Goal: Find specific page/section: Find specific page/section

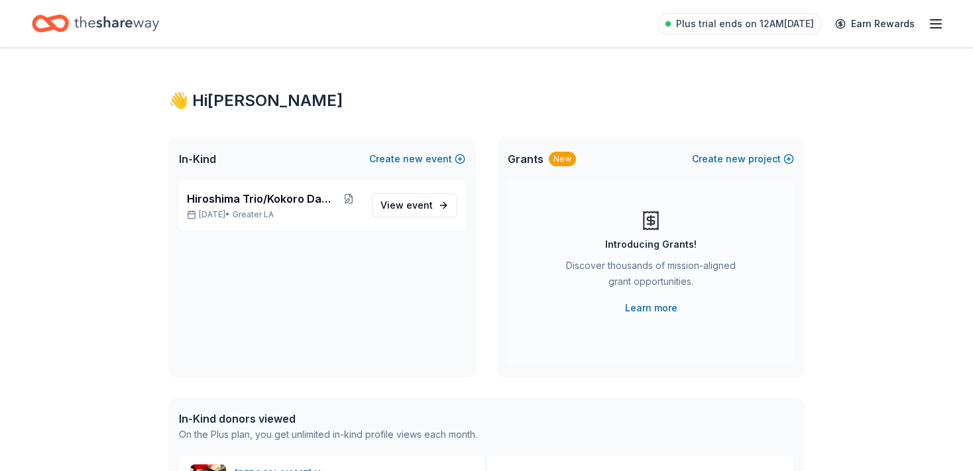
click at [936, 21] on icon "button" at bounding box center [936, 24] width 16 height 16
drag, startPoint x: 41, startPoint y: 103, endPoint x: 65, endPoint y: 137, distance: 41.4
click at [391, 205] on span "View event" at bounding box center [406, 206] width 52 height 16
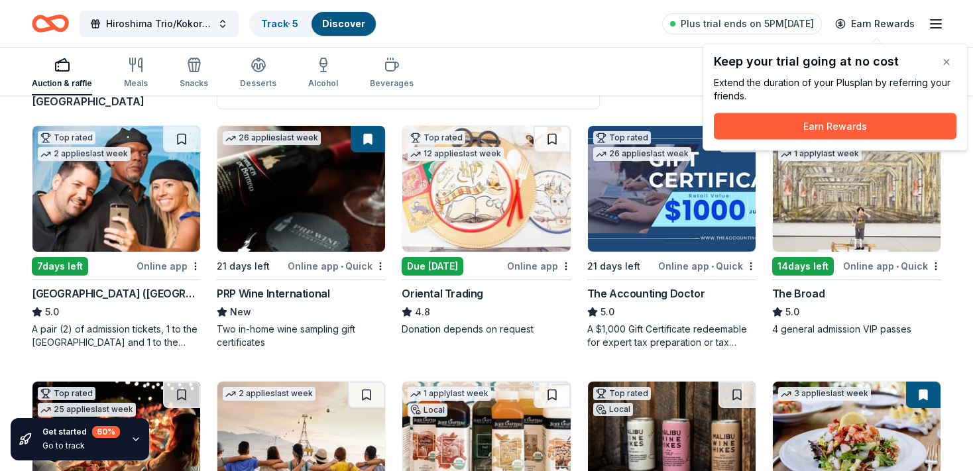
scroll to position [140, 0]
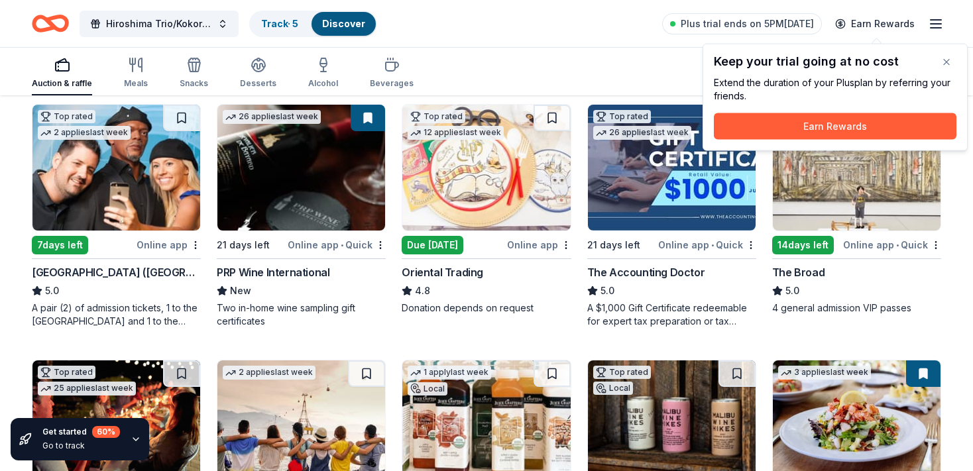
click at [622, 70] on div "Auction & raffle Meals Snacks Desserts Alcohol Beverages Search" at bounding box center [486, 70] width 909 height 49
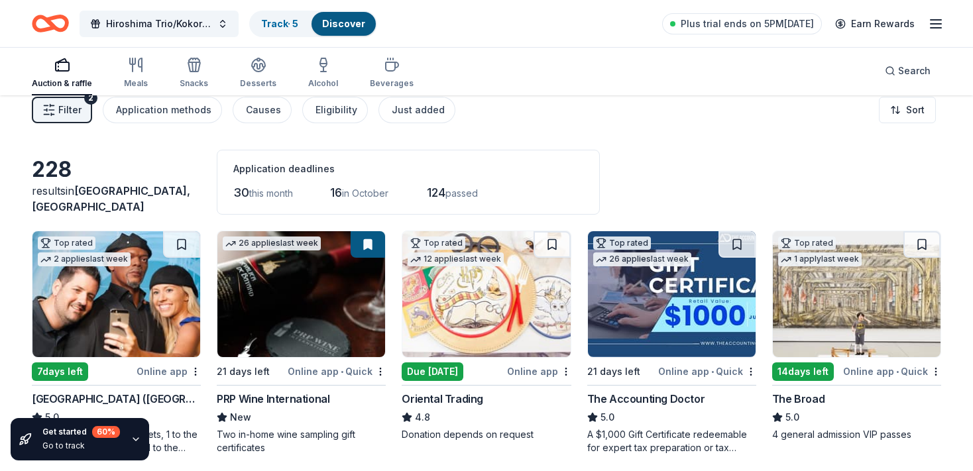
scroll to position [0, 0]
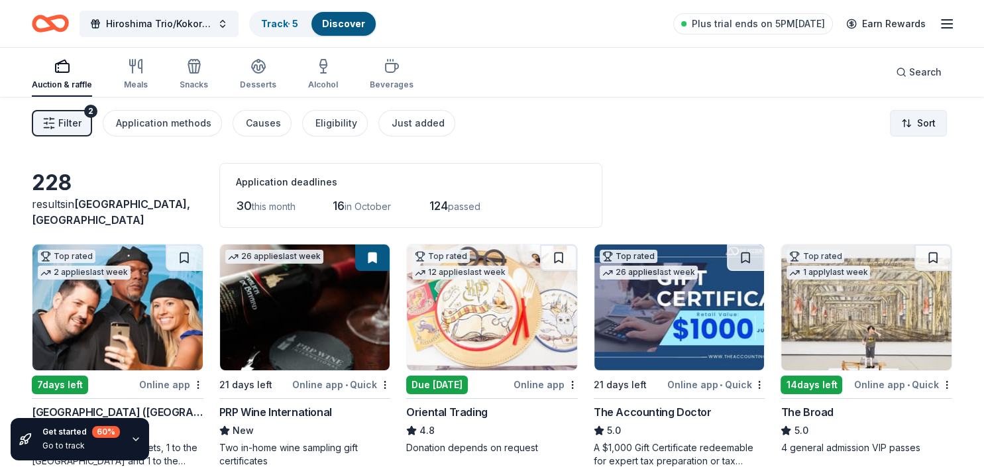
click at [911, 123] on html "Hiroshima Trio/Kokoro Dance Track · 5 Discover Plus trial ends on 5PM[DATE] Ear…" at bounding box center [492, 235] width 984 height 471
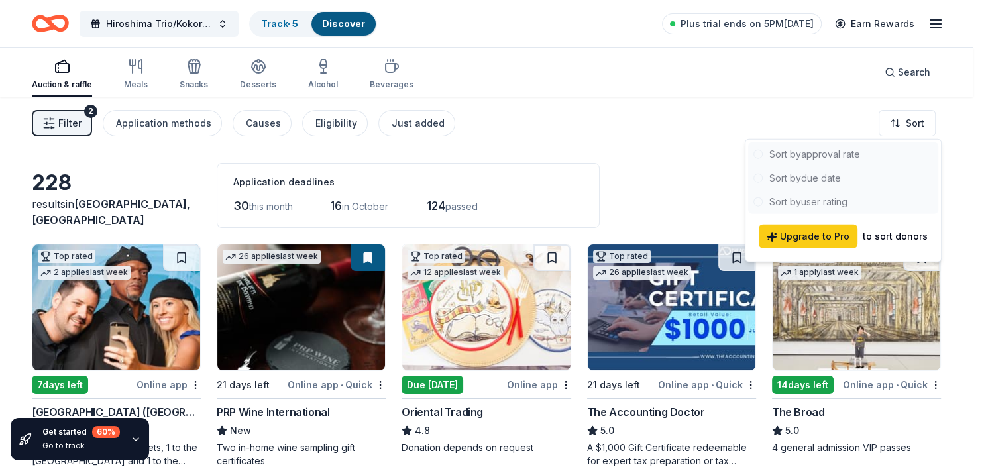
click at [835, 154] on div at bounding box center [843, 179] width 190 height 72
click at [795, 152] on div at bounding box center [843, 179] width 190 height 72
click at [569, 139] on html "Hiroshima Trio/Kokoro Dance Track · 5 Discover Plus trial ends on 5PM[DATE] Ear…" at bounding box center [492, 235] width 984 height 471
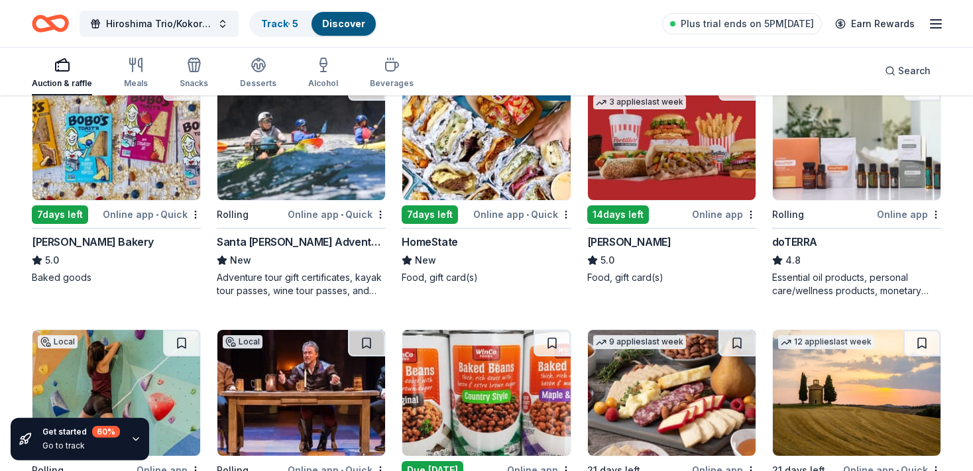
scroll to position [869, 0]
